Goal: Task Accomplishment & Management: Manage account settings

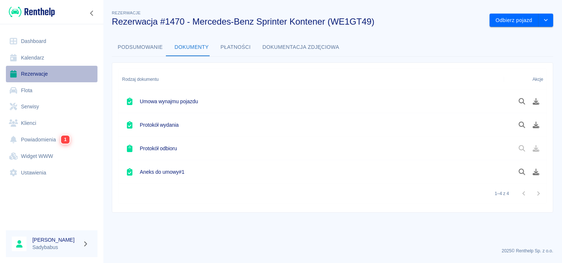
click at [45, 74] on link "Rezerwacje" at bounding box center [52, 74] width 92 height 17
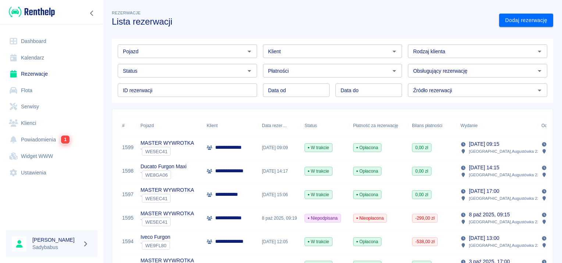
click at [297, 45] on div "Klient" at bounding box center [332, 52] width 139 height 14
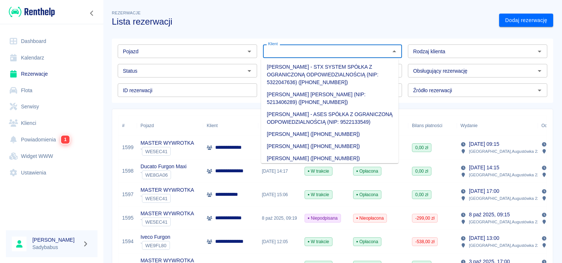
click at [143, 53] on input "Pojazd" at bounding box center [181, 51] width 123 height 9
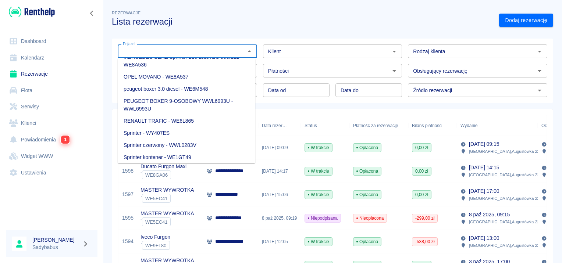
scroll to position [294, 0]
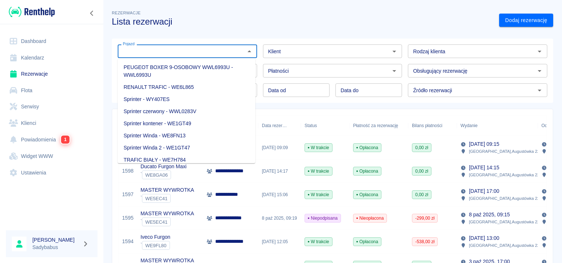
click at [183, 149] on li "Sprinter Winda 2 - WE1GT47" at bounding box center [187, 148] width 138 height 12
type input "Sprinter Winda 2 - WE1GT47"
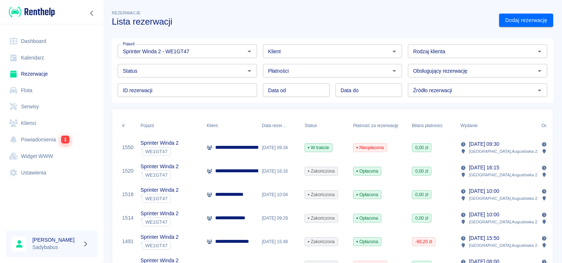
click at [231, 149] on p "**********" at bounding box center [287, 148] width 145 height 8
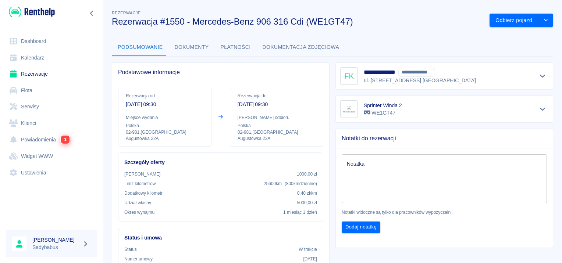
click at [188, 46] on button "Dokumenty" at bounding box center [192, 48] width 46 height 18
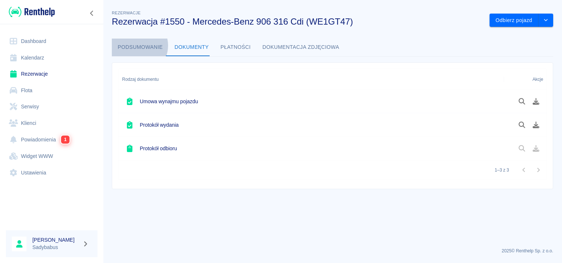
click at [137, 46] on button "Podsumowanie" at bounding box center [140, 48] width 57 height 18
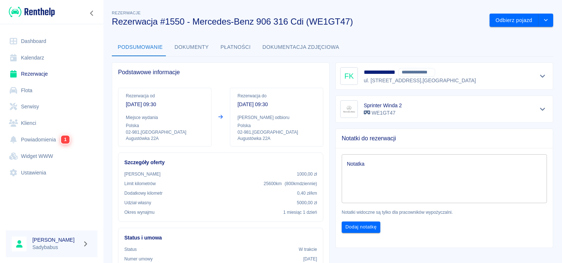
click at [188, 46] on button "Dokumenty" at bounding box center [192, 48] width 46 height 18
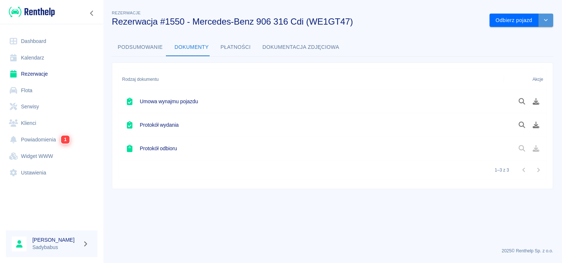
click at [546, 20] on icon "drop-down" at bounding box center [546, 20] width 6 height 5
click at [527, 36] on li "Przedłuż rezerwację" at bounding box center [522, 36] width 62 height 12
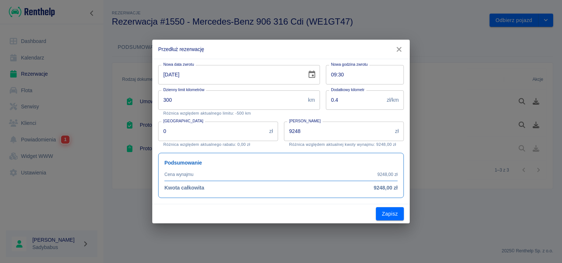
type input "300"
type input "9248"
click at [308, 76] on icon "Choose date, selected date is 30 wrz 2025" at bounding box center [312, 74] width 9 height 9
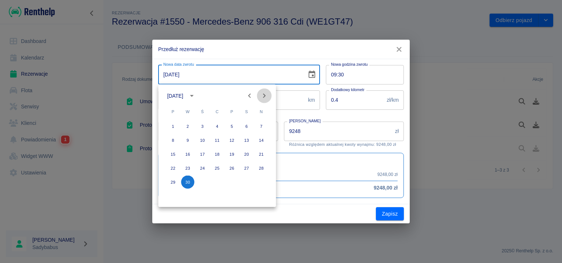
click at [266, 93] on icon "Next month" at bounding box center [264, 96] width 9 height 9
click at [229, 181] on button "31" at bounding box center [231, 182] width 13 height 13
type input "[DATE]"
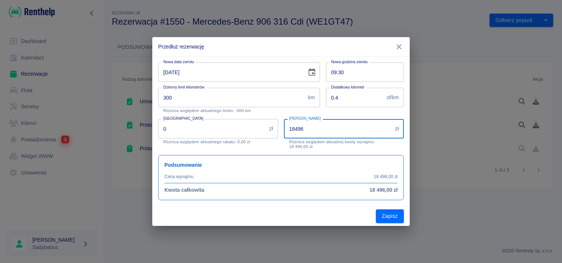
drag, startPoint x: 352, startPoint y: 125, endPoint x: 102, endPoint y: 125, distance: 250.2
click at [102, 125] on div "Przedłuż rezerwację Nowa data zwrotu [DATE] Nowa data zwrotu Nowa godzina zwrot…" at bounding box center [281, 131] width 562 height 263
type input "4"
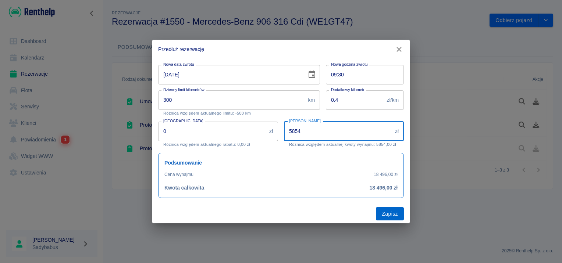
type input "5854"
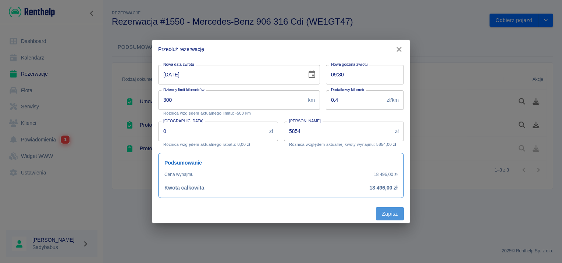
click at [387, 214] on button "Zapisz" at bounding box center [390, 214] width 28 height 14
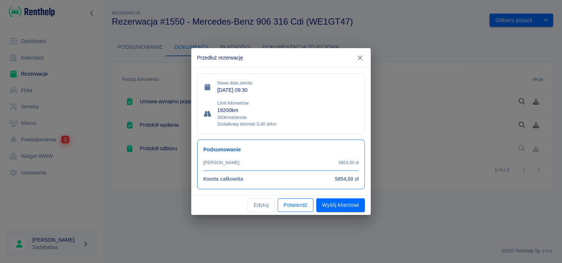
click at [288, 206] on button "Potwierdź" at bounding box center [296, 206] width 36 height 14
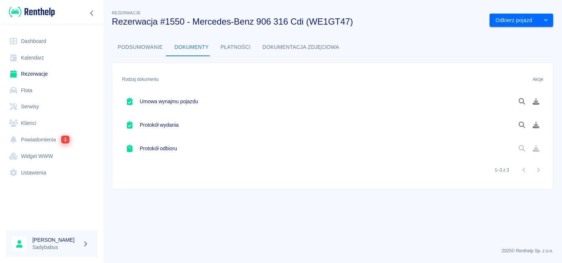
click at [45, 78] on link "Rezerwacje" at bounding box center [52, 74] width 92 height 17
